Goal: Task Accomplishment & Management: Use online tool/utility

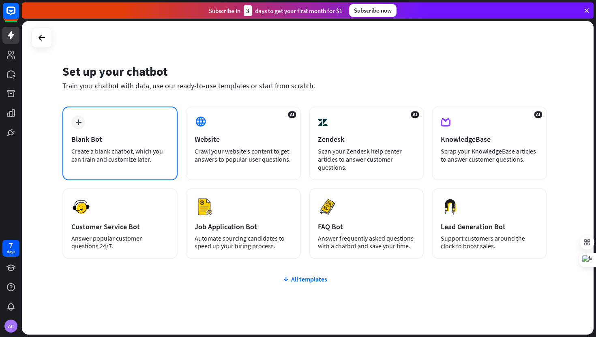
click at [146, 140] on div "Blank Bot" at bounding box center [119, 139] width 97 height 9
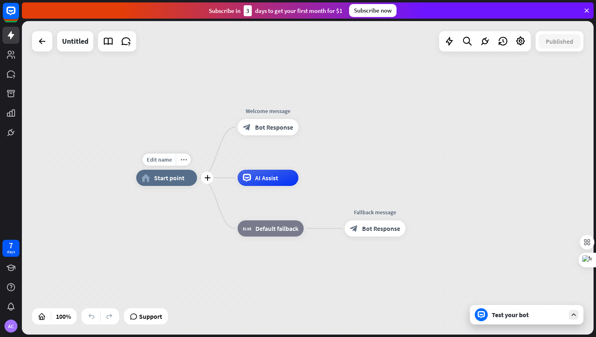
click at [169, 182] on div "home_2 Start point" at bounding box center [166, 178] width 61 height 16
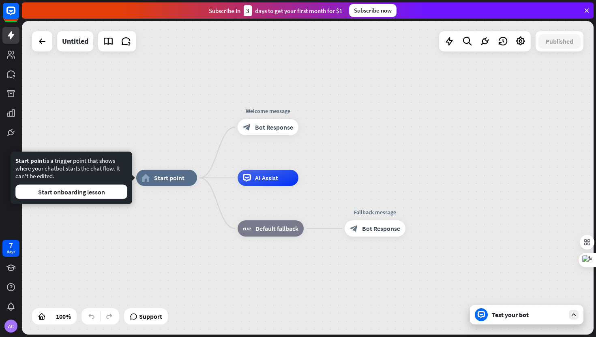
click at [154, 206] on div "Edit name more_horiz home_2 Start point Welcome message block_bot_response Bot …" at bounding box center [422, 335] width 572 height 314
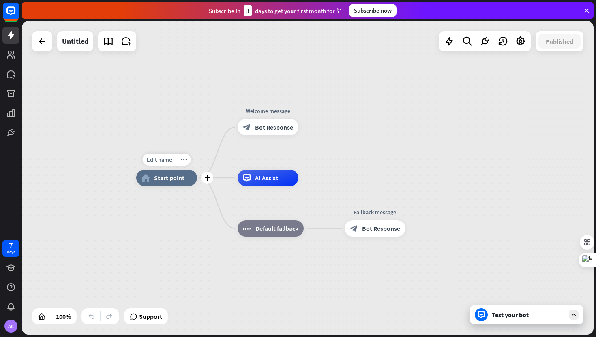
click at [167, 174] on span "Start point" at bounding box center [169, 178] width 30 height 8
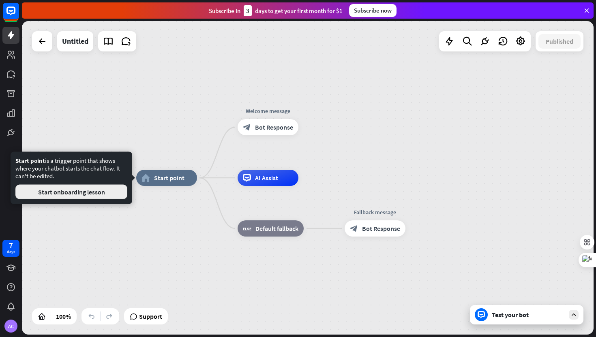
click at [109, 191] on button "Start onboarding lesson" at bounding box center [71, 192] width 112 height 15
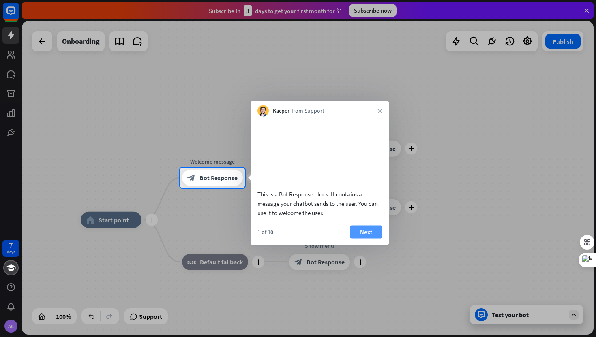
click at [373, 238] on button "Next" at bounding box center [366, 231] width 32 height 13
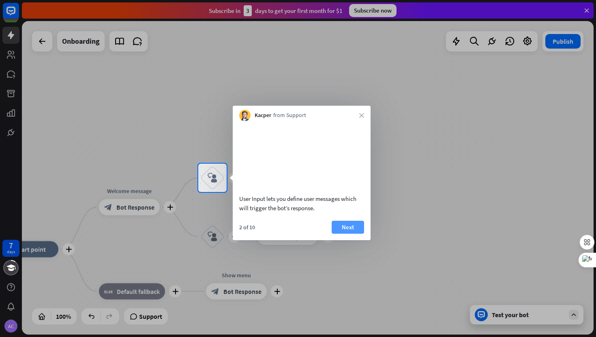
click at [358, 234] on button "Next" at bounding box center [348, 227] width 32 height 13
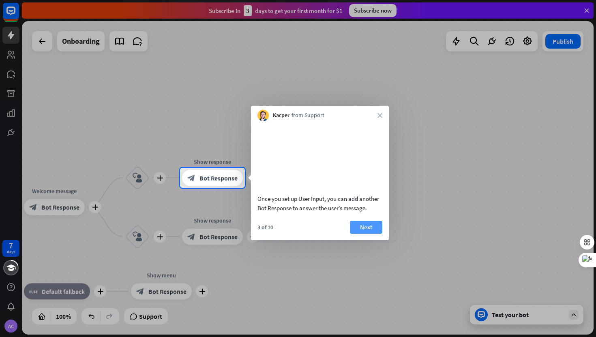
click at [359, 234] on button "Next" at bounding box center [366, 227] width 32 height 13
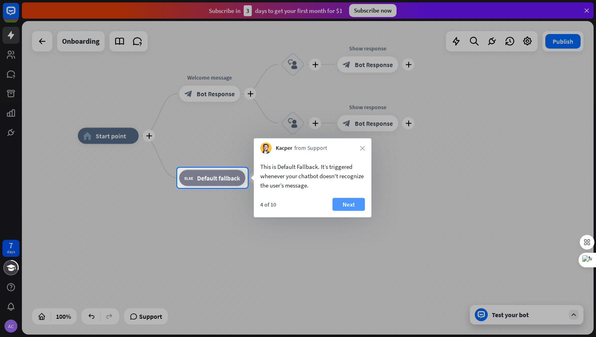
click at [354, 207] on button "Next" at bounding box center [348, 204] width 32 height 13
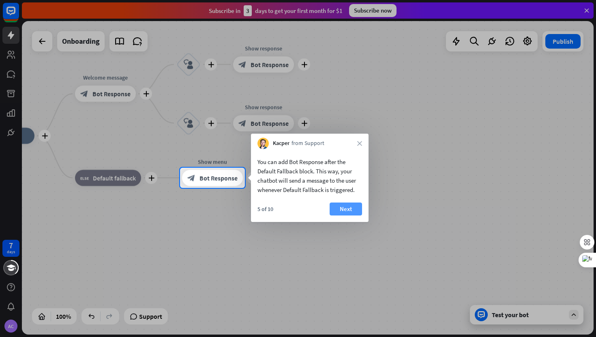
click at [354, 210] on button "Next" at bounding box center [346, 209] width 32 height 13
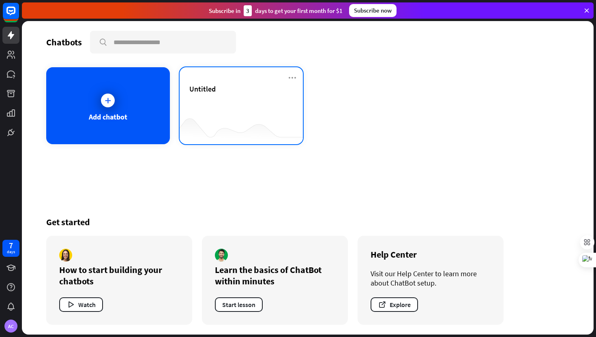
click at [208, 102] on div "Untitled" at bounding box center [241, 98] width 104 height 28
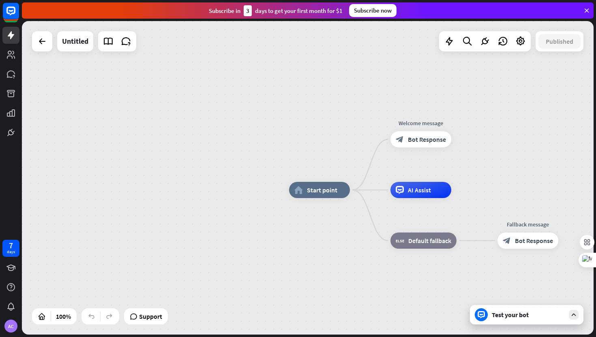
drag, startPoint x: 353, startPoint y: 196, endPoint x: 442, endPoint y: 227, distance: 94.4
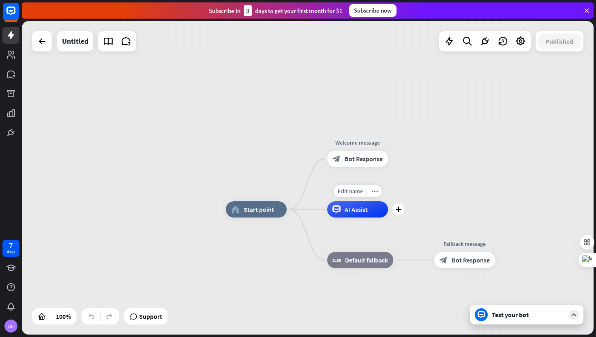
click at [356, 210] on span "AI Assist" at bounding box center [356, 210] width 23 height 8
click at [472, 194] on div "home_2 Start point Welcome message block_bot_response Bot Response AI Assist bl…" at bounding box center [308, 178] width 572 height 314
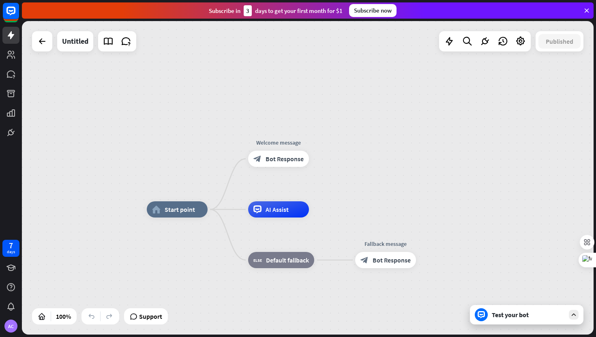
drag, startPoint x: 456, startPoint y: 199, endPoint x: 377, endPoint y: 199, distance: 79.1
click at [377, 199] on div "home_2 Start point Welcome message block_bot_response Bot Response AI Assist bl…" at bounding box center [308, 178] width 572 height 314
click at [298, 262] on span "Default fallback" at bounding box center [287, 260] width 43 height 8
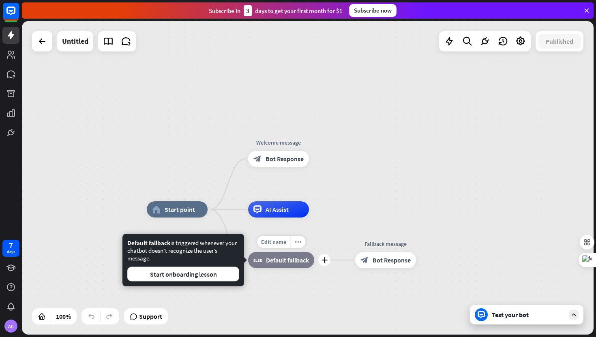
click at [270, 263] on span "Default fallback" at bounding box center [287, 260] width 43 height 8
click at [381, 190] on div "home_2 Start point Welcome message block_bot_response Bot Response AI Assist Ed…" at bounding box center [308, 178] width 572 height 314
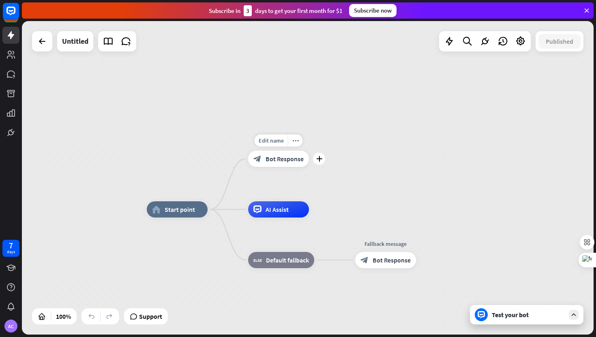
click at [287, 167] on div "block_bot_response Bot Response" at bounding box center [278, 159] width 61 height 16
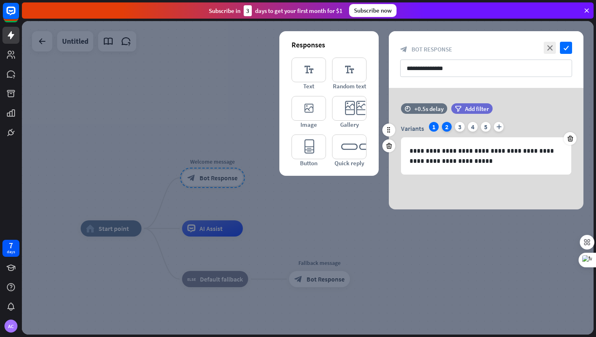
click at [443, 128] on div "2" at bounding box center [447, 127] width 10 height 10
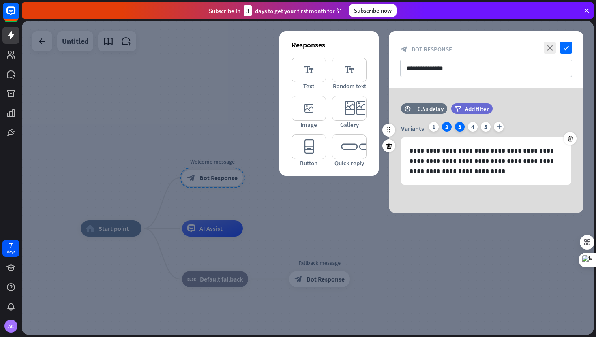
click at [462, 128] on div "3" at bounding box center [460, 127] width 10 height 10
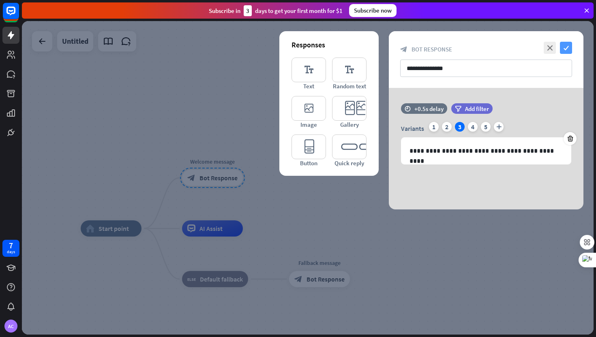
click at [571, 51] on icon "check" at bounding box center [566, 48] width 12 height 12
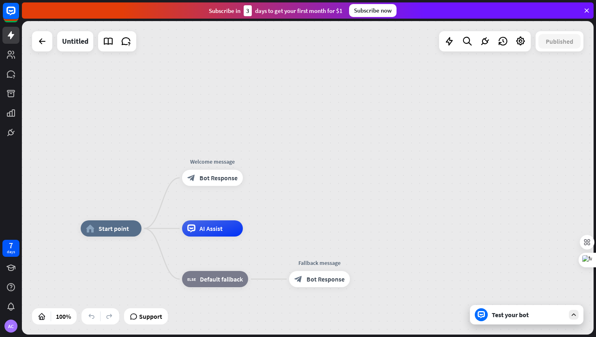
click at [510, 311] on div "Test your bot" at bounding box center [528, 315] width 73 height 8
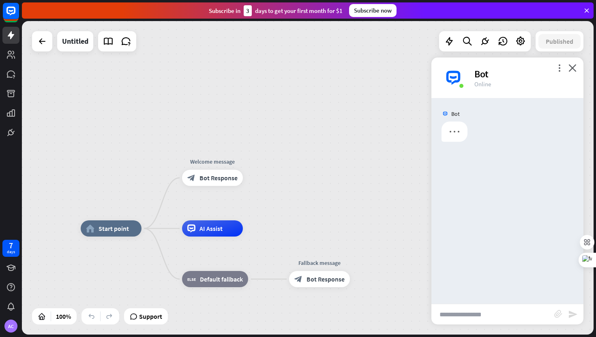
click at [486, 318] on input "text" at bounding box center [492, 314] width 123 height 20
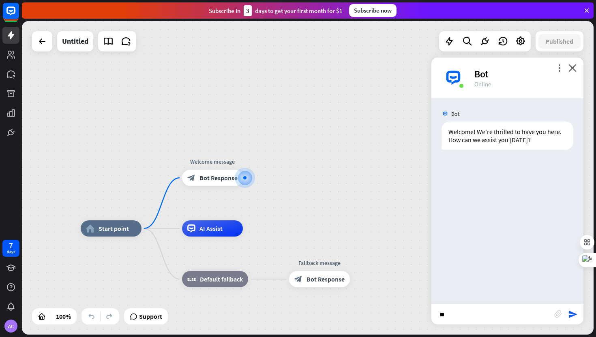
type input "*"
type input "***"
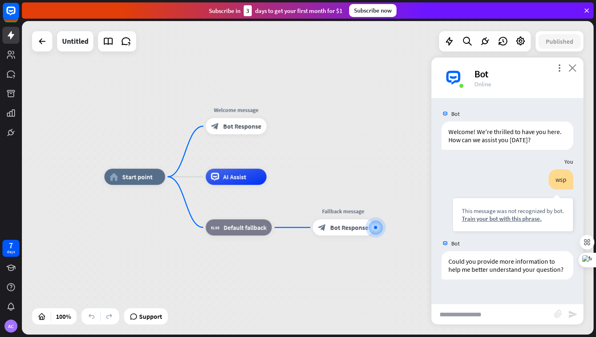
click at [573, 68] on icon "close" at bounding box center [572, 68] width 8 height 8
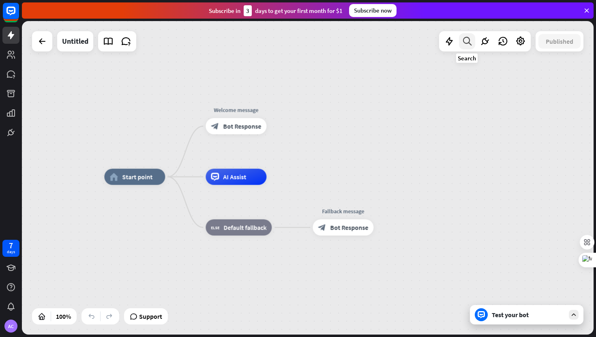
click at [463, 42] on icon at bounding box center [467, 41] width 11 height 11
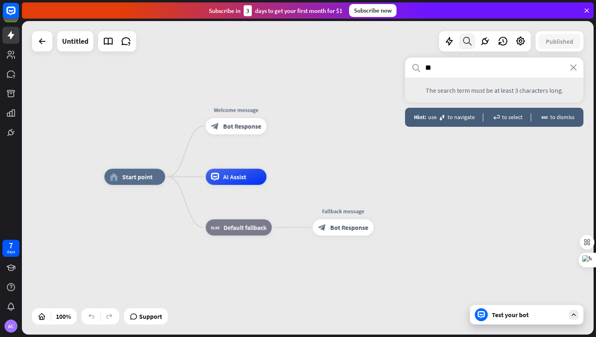
type input "*"
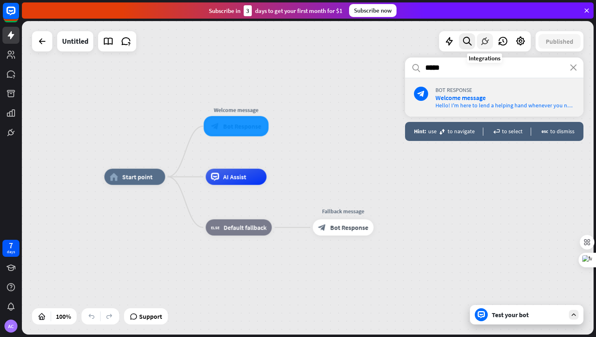
type input "*****"
click at [488, 42] on icon at bounding box center [485, 41] width 11 height 11
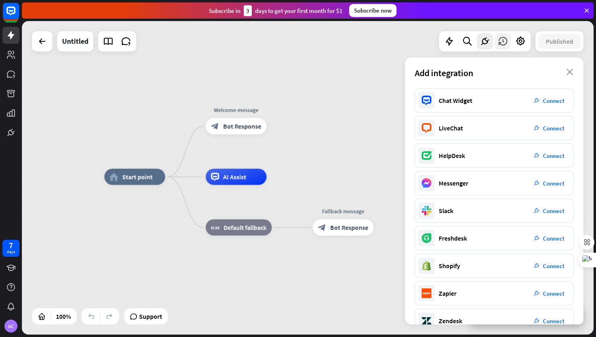
click at [501, 37] on icon at bounding box center [502, 41] width 11 height 11
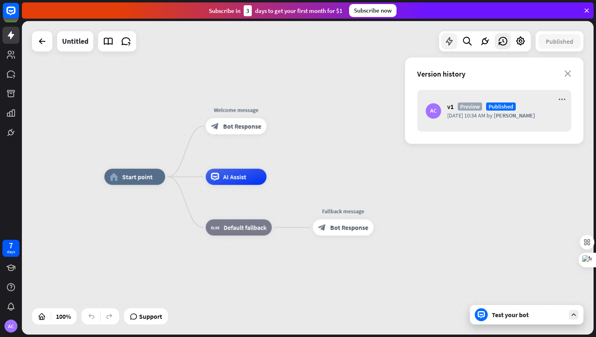
click at [450, 43] on icon at bounding box center [449, 41] width 11 height 11
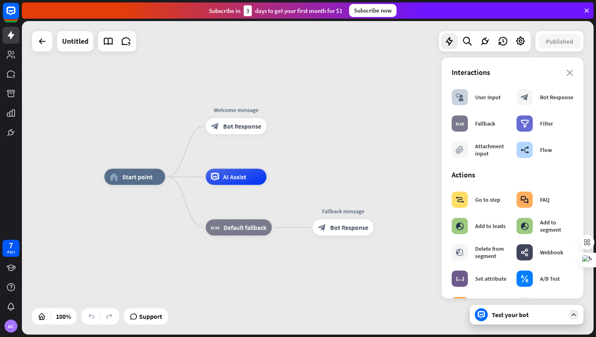
click at [571, 69] on div "Interactions" at bounding box center [513, 72] width 122 height 9
click at [589, 13] on icon at bounding box center [586, 10] width 7 height 7
